Goal: Navigation & Orientation: Go to known website

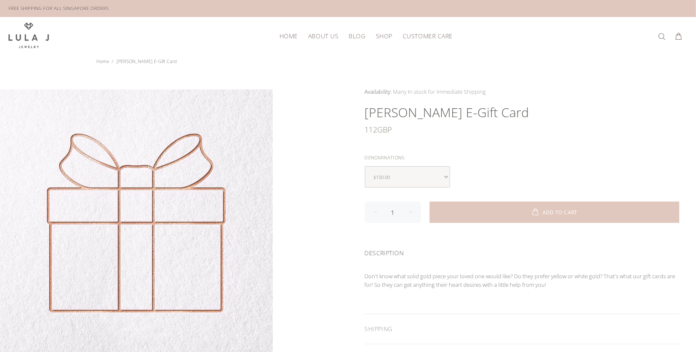
click at [285, 33] on span "HOME" at bounding box center [289, 36] width 18 height 6
